Goal: Find specific page/section: Find specific page/section

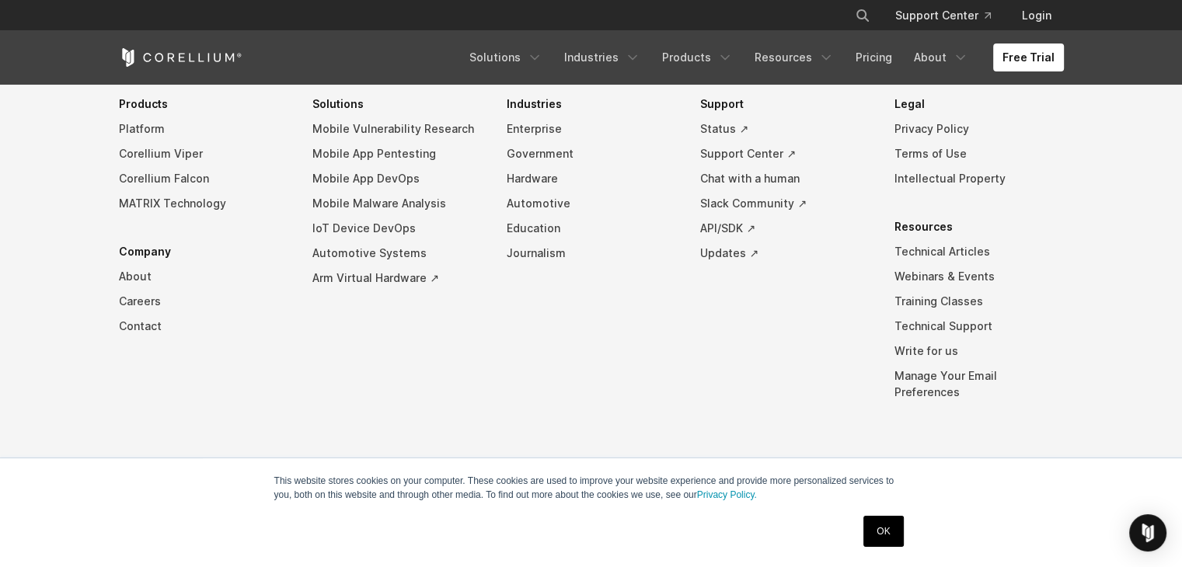
scroll to position [3667, 0]
click at [883, 523] on link "OK" at bounding box center [883, 531] width 40 height 31
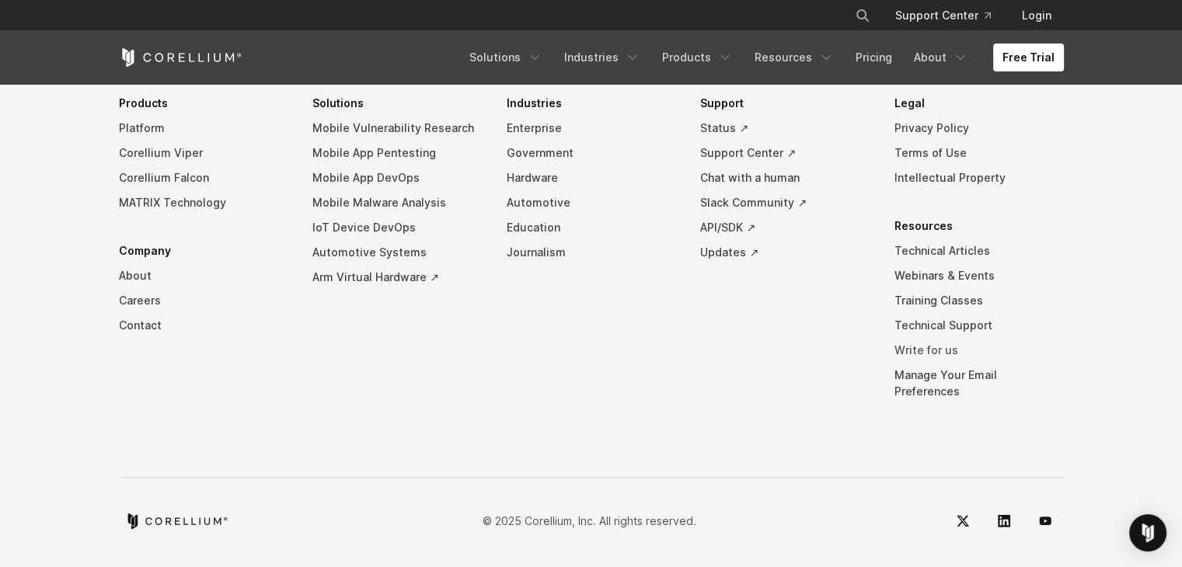
click at [922, 363] on link "Write for us" at bounding box center [978, 350] width 169 height 25
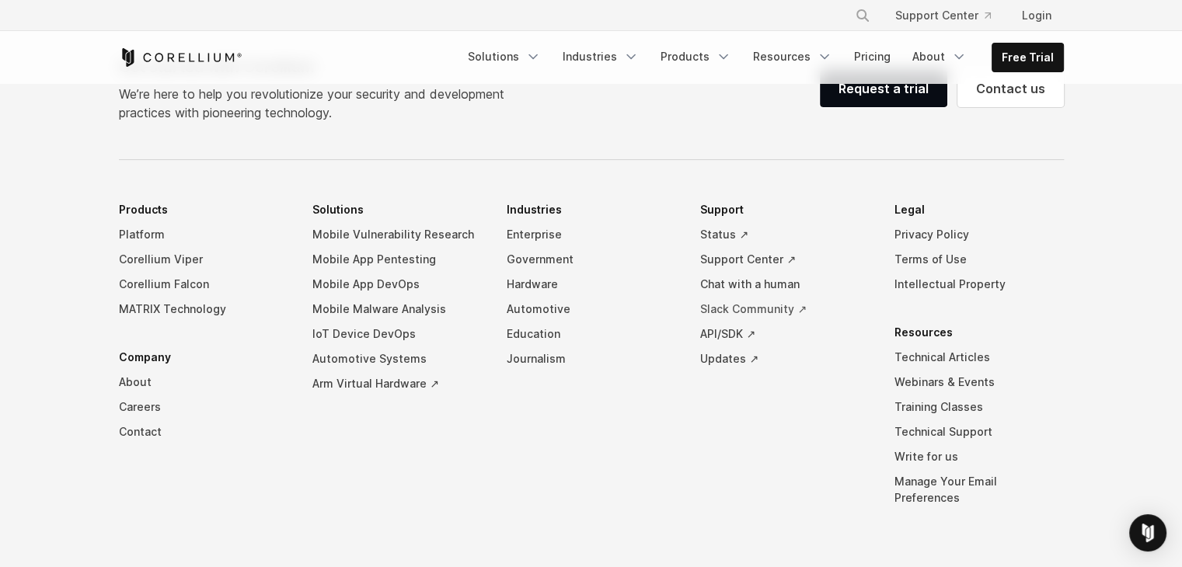
scroll to position [3263, 0]
click at [145, 427] on link "Contact" at bounding box center [203, 431] width 169 height 25
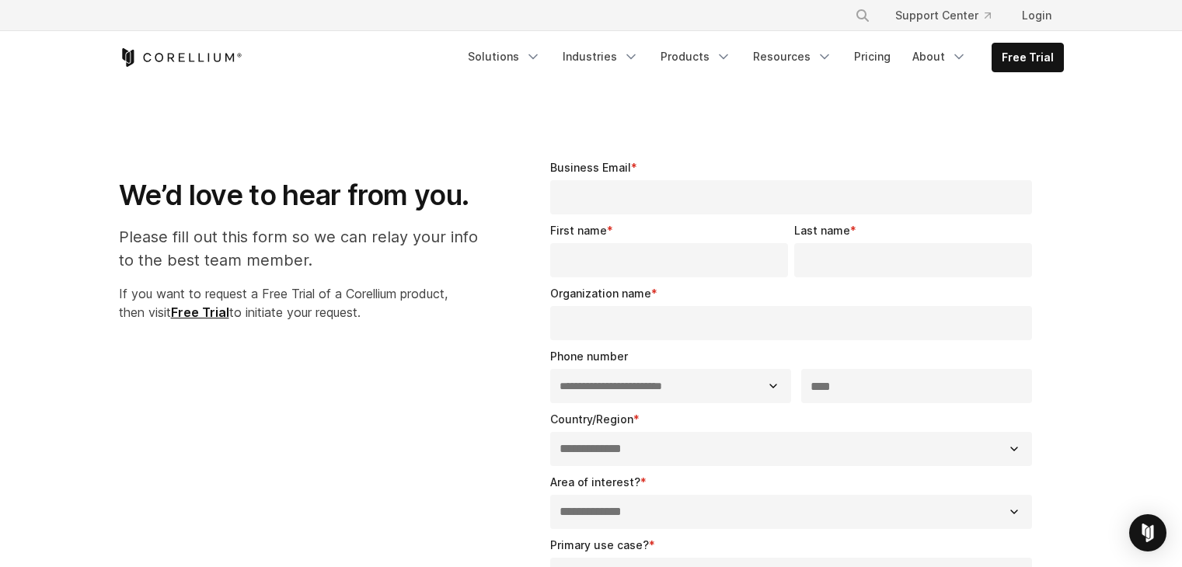
select select "**"
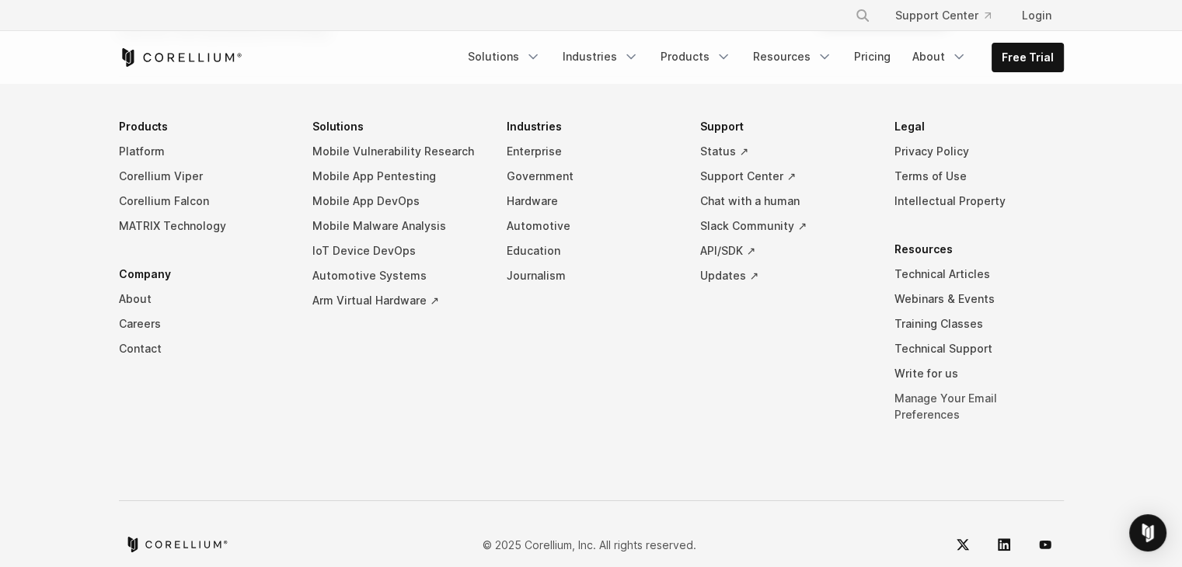
scroll to position [1231, 0]
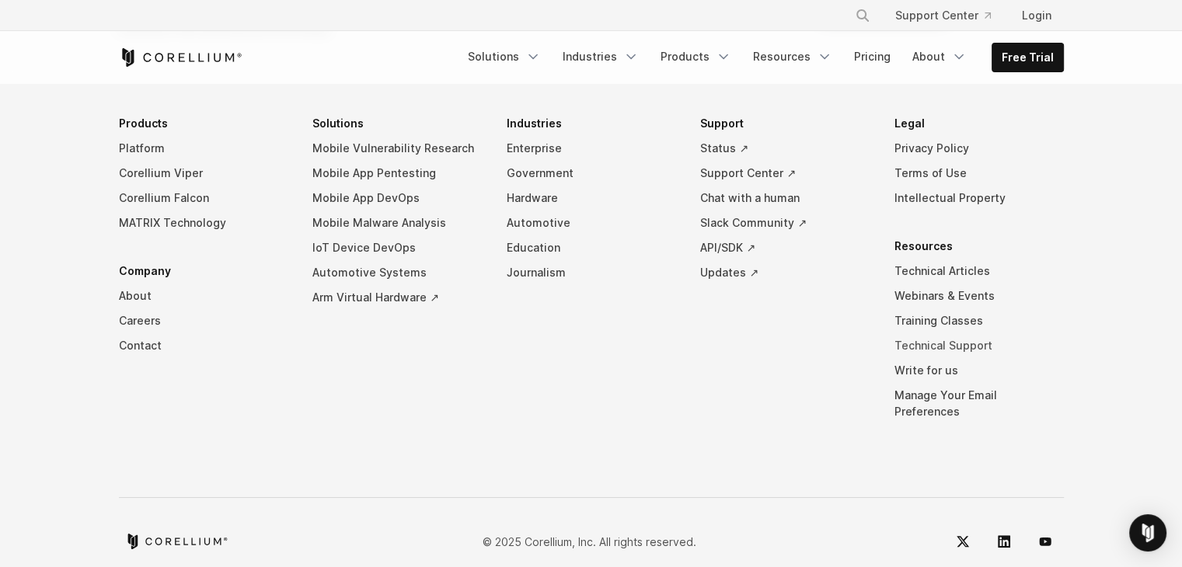
click at [935, 337] on link "Technical Support" at bounding box center [978, 345] width 169 height 25
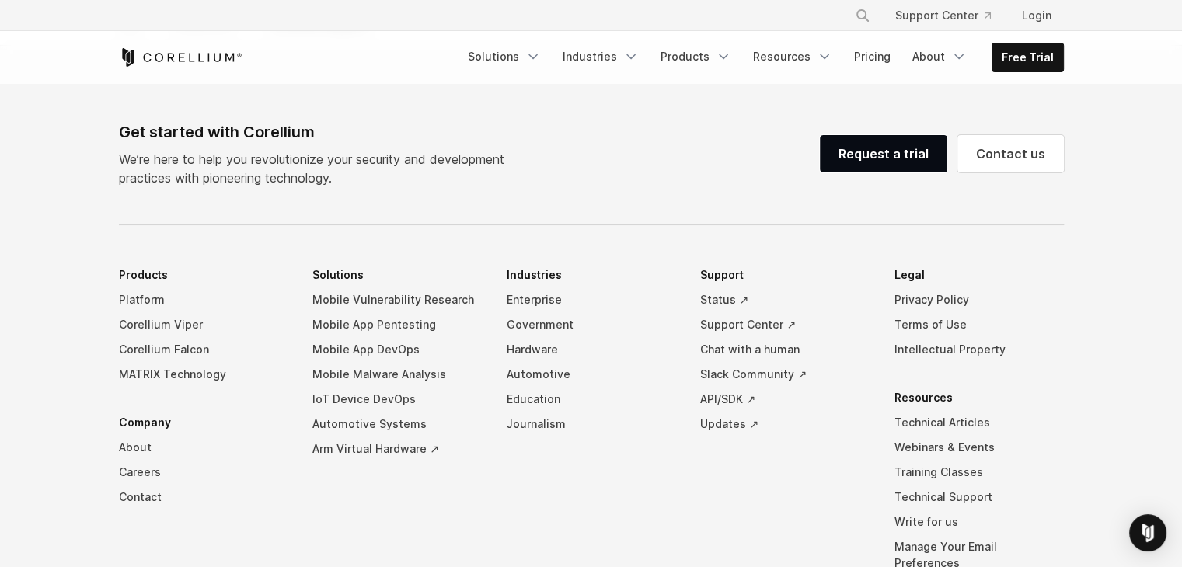
scroll to position [1554, 0]
